Goal: Information Seeking & Learning: Learn about a topic

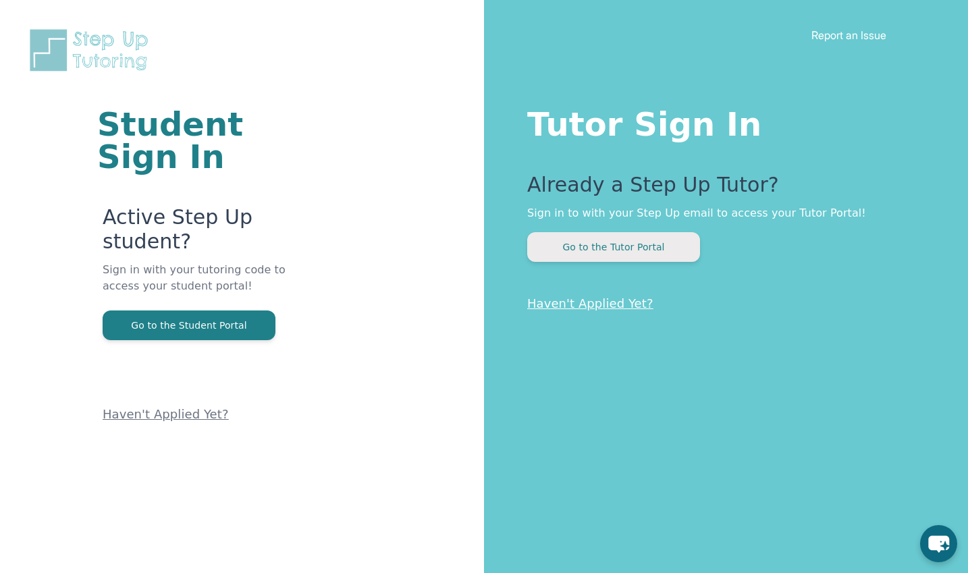
click at [637, 257] on button "Go to the Tutor Portal" at bounding box center [613, 247] width 173 height 30
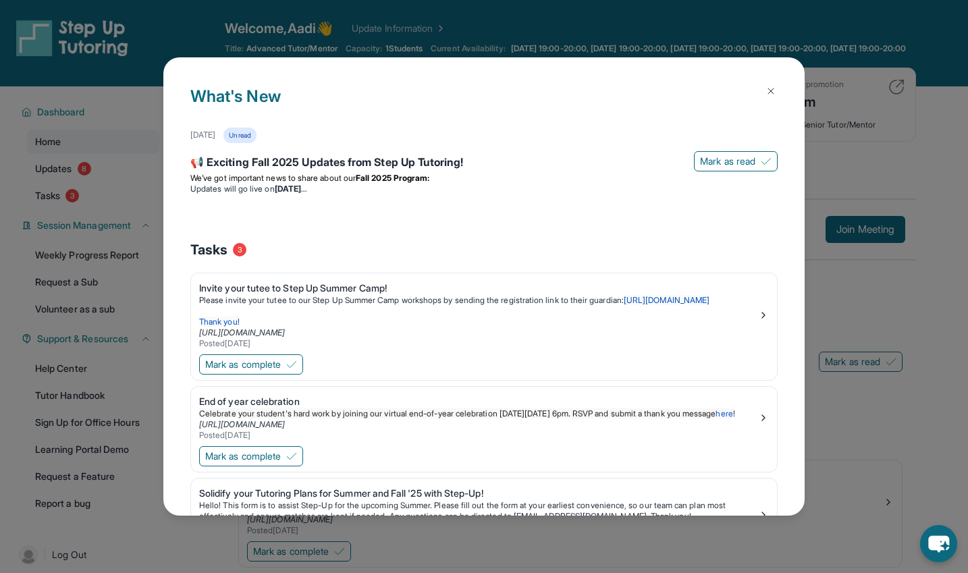
click at [766, 89] on img at bounding box center [771, 91] width 11 height 11
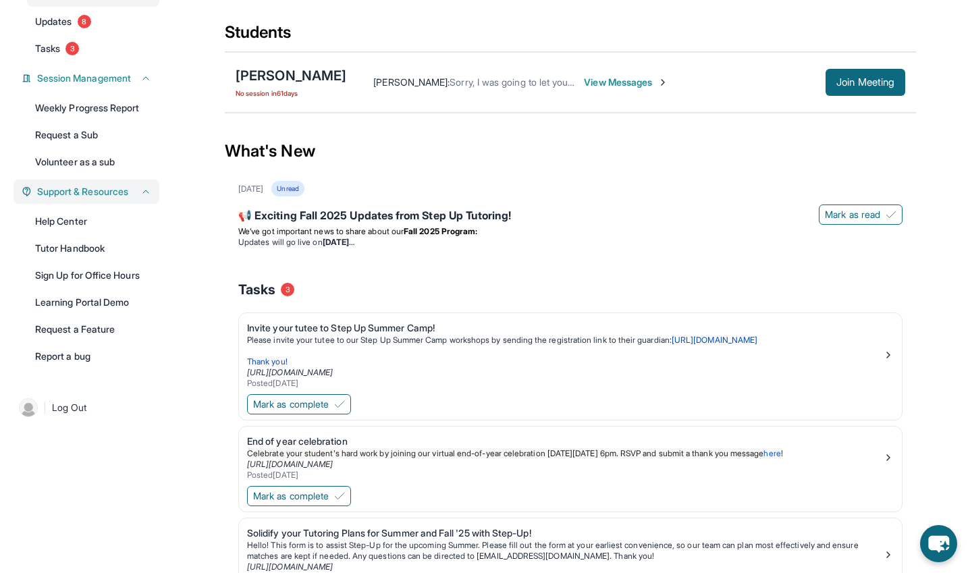
scroll to position [247, 0]
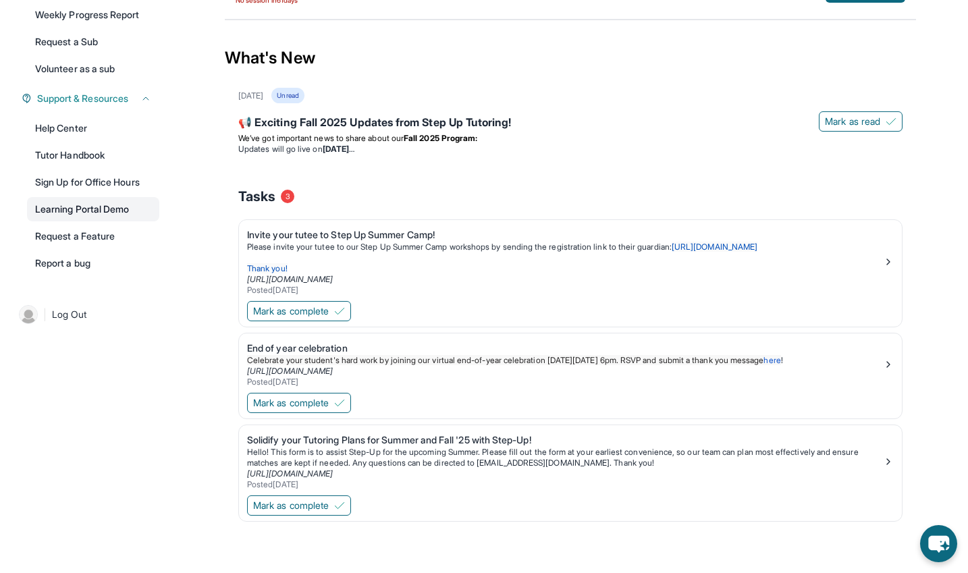
click at [120, 207] on link "Learning Portal Demo" at bounding box center [93, 209] width 132 height 24
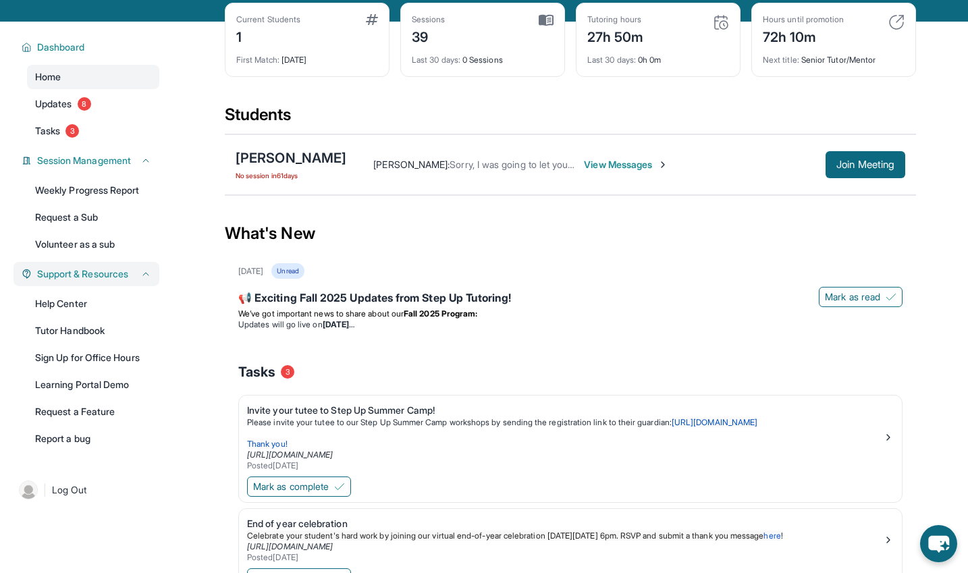
scroll to position [63, 0]
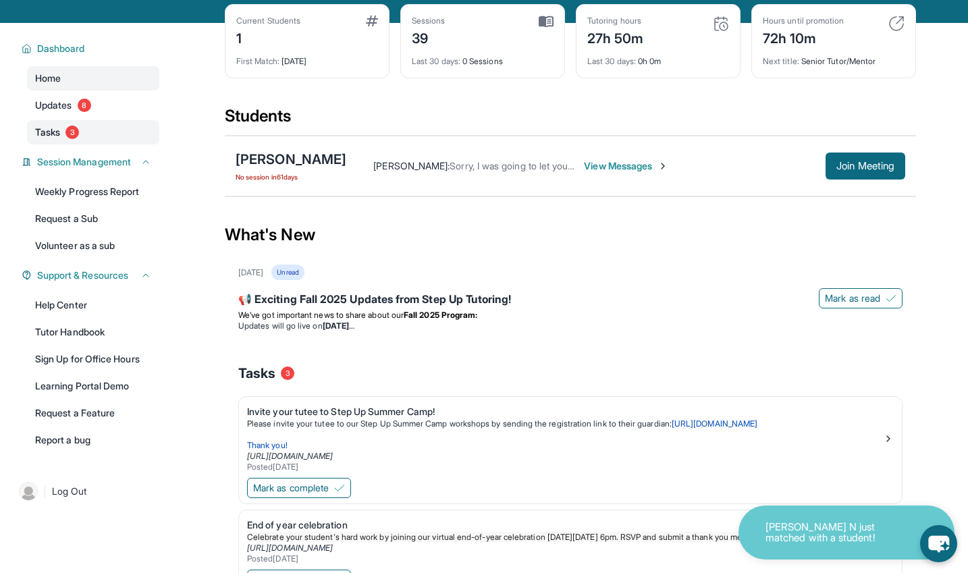
click at [68, 139] on span "3" at bounding box center [73, 133] width 14 height 14
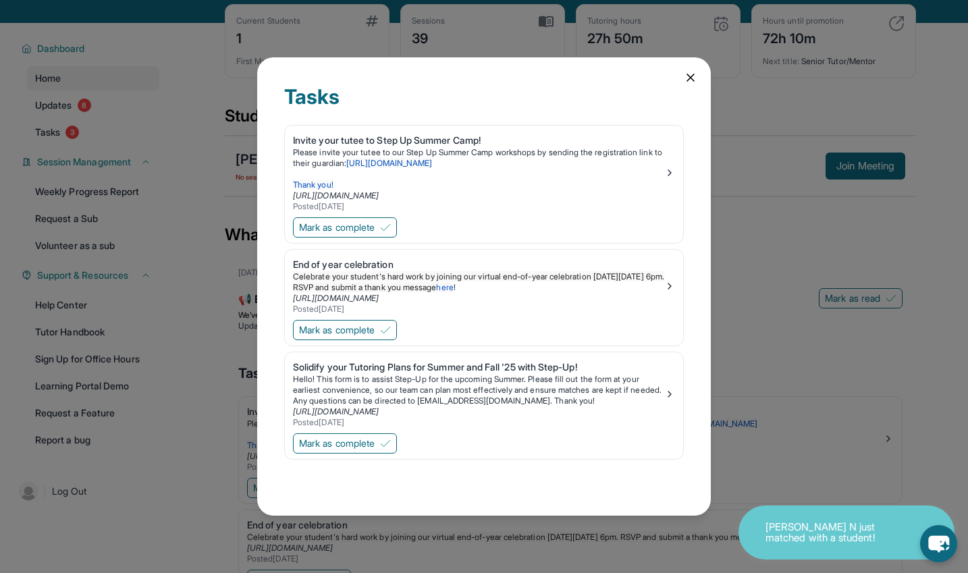
click at [74, 130] on div "Tasks Invite your tutee to Step Up Summer Camp! Please invite your tutee to our…" at bounding box center [484, 286] width 968 height 573
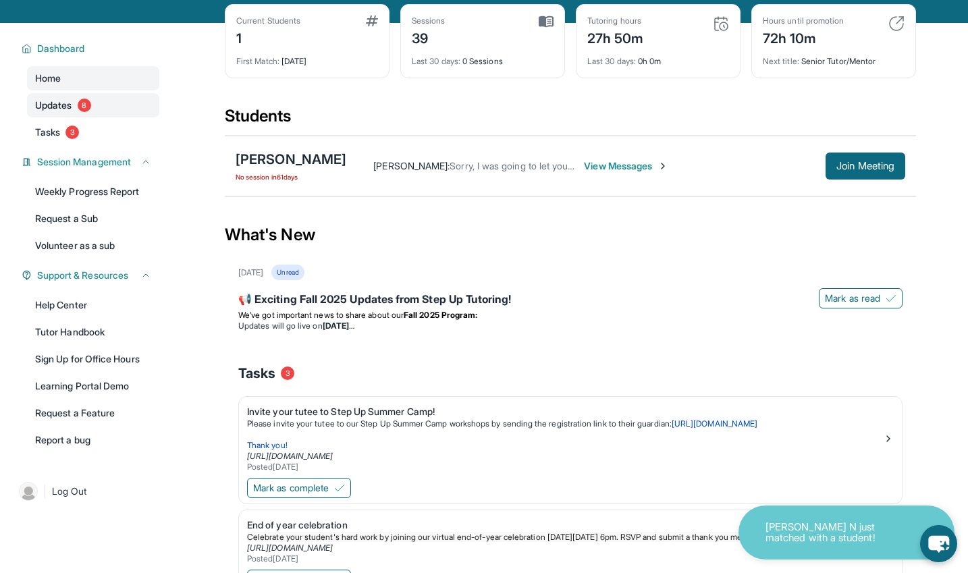
click at [74, 118] on link "Updates 8" at bounding box center [93, 105] width 132 height 24
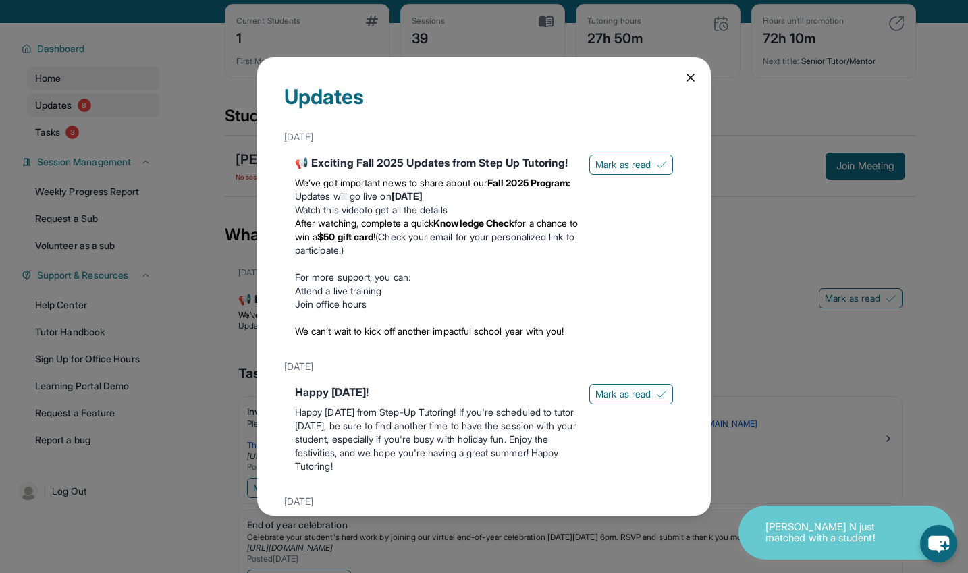
click at [74, 124] on div "Updates [DATE] 📢 Exciting Fall 2025 Updates from Step Up Tutoring! We’ve got im…" at bounding box center [484, 286] width 968 height 573
